Goal: Task Accomplishment & Management: Use online tool/utility

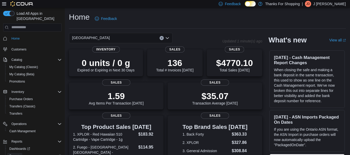
click at [10, 154] on span "Reports" at bounding box center [14, 156] width 11 height 4
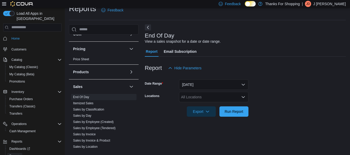
scroll to position [227, 0]
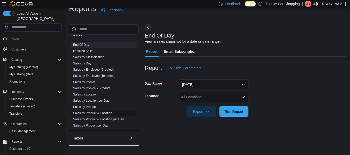
click at [105, 112] on link "Sales by Product & Location" at bounding box center [92, 113] width 39 height 4
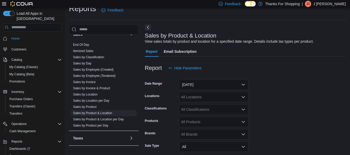
scroll to position [12, 0]
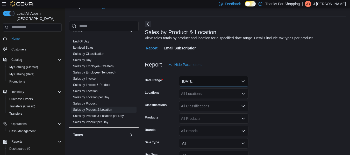
click at [199, 84] on button "[DATE]" at bounding box center [213, 81] width 69 height 10
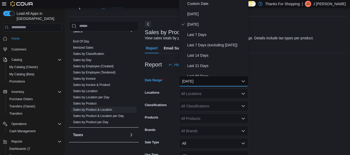
scroll to position [10, 0]
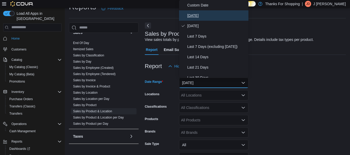
click at [192, 17] on span "[DATE]" at bounding box center [216, 15] width 59 height 6
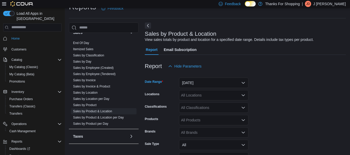
click at [204, 94] on div "All Locations" at bounding box center [213, 95] width 69 height 10
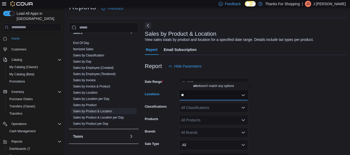
type input "*"
type input "****"
click at [199, 83] on button "[GEOGRAPHIC_DATA]" at bounding box center [213, 86] width 69 height 8
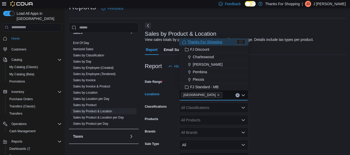
click at [199, 83] on button "Plessis" at bounding box center [213, 80] width 69 height 8
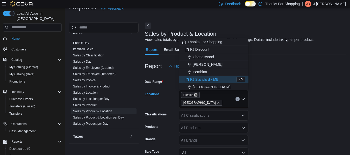
click at [194, 95] on icon "Remove Plessis from selection in this group" at bounding box center [195, 95] width 3 height 3
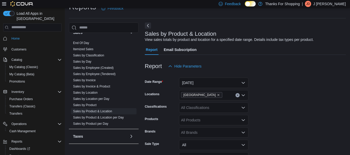
click at [275, 110] on form "Date Range [DATE] Locations Harbour Landing Classifications All Classifications…" at bounding box center [245, 131] width 201 height 118
click at [346, 84] on form "Date Range [DATE] Locations Harbour Landing Classifications All Classifications…" at bounding box center [245, 131] width 201 height 118
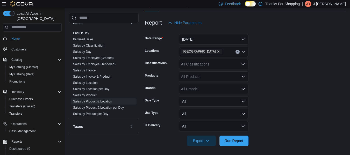
scroll to position [55, 0]
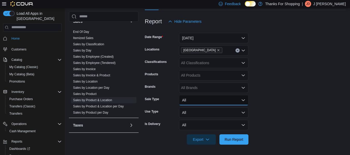
click at [231, 99] on button "All" at bounding box center [213, 100] width 69 height 10
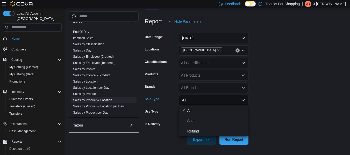
click at [231, 99] on button "All" at bounding box center [213, 100] width 69 height 10
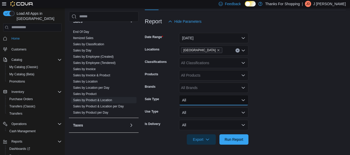
click at [193, 96] on button "All" at bounding box center [213, 100] width 69 height 10
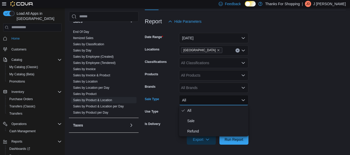
click at [193, 99] on button "All" at bounding box center [213, 100] width 69 height 10
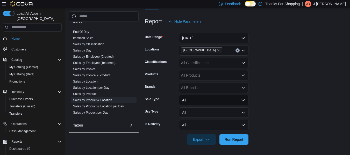
click at [190, 101] on button "All" at bounding box center [213, 100] width 69 height 10
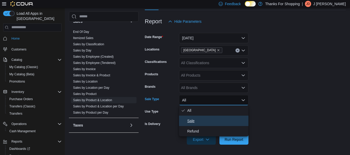
click at [191, 123] on span "Sale" at bounding box center [216, 121] width 59 height 6
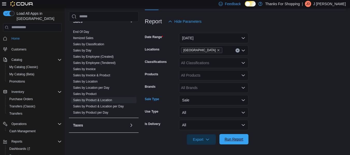
click at [231, 139] on span "Run Report" at bounding box center [234, 139] width 19 height 5
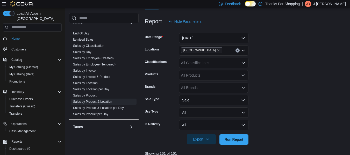
click at [205, 139] on span "Export" at bounding box center [201, 139] width 23 height 10
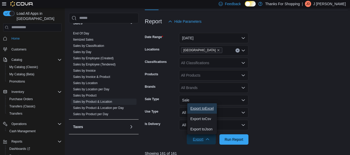
click at [198, 110] on span "Export to Excel" at bounding box center [201, 109] width 23 height 4
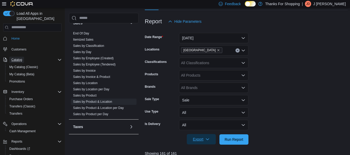
click at [21, 58] on span "Catalog" at bounding box center [16, 60] width 11 height 4
